Goal: Information Seeking & Learning: Learn about a topic

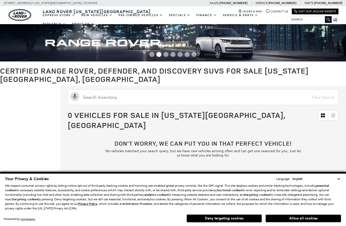
click at [338, 179] on select "English Spanish / Español English / United Kingdom Korean / 한국어 Vietnamese / Ti…" at bounding box center [317, 178] width 50 height 5
click at [320, 182] on div "Your Privacy & Cookies Language: English Spanish / Español English / United Kin…" at bounding box center [173, 193] width 336 height 34
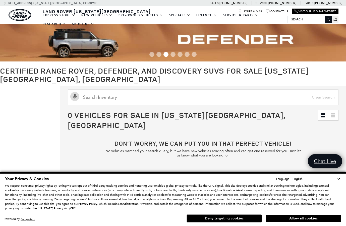
click at [225, 218] on button "Deny targeting cookies" at bounding box center [224, 218] width 75 height 8
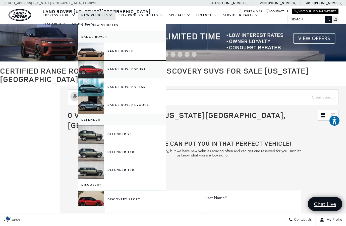
click at [123, 68] on link "Range Rover Sport" at bounding box center [122, 69] width 88 height 18
